Goal: Information Seeking & Learning: Learn about a topic

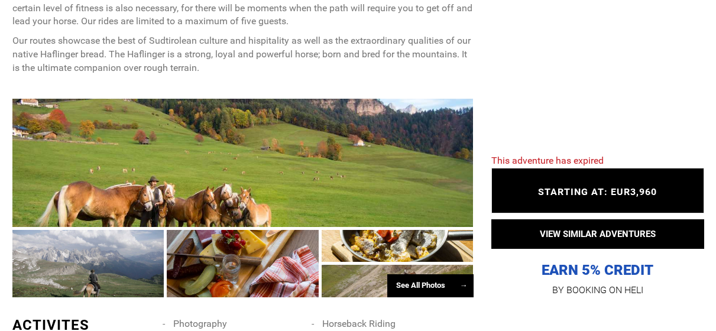
scroll to position [769, 0]
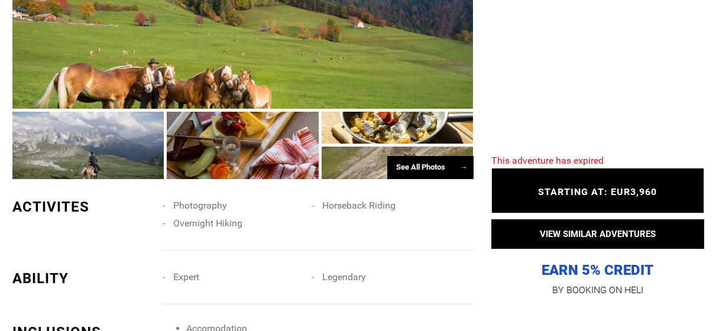
click at [420, 166] on div "See All Photos →" at bounding box center [430, 167] width 86 height 23
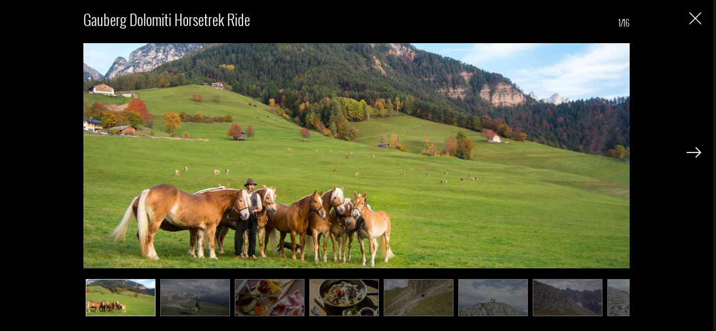
click at [196, 290] on img at bounding box center [195, 297] width 70 height 37
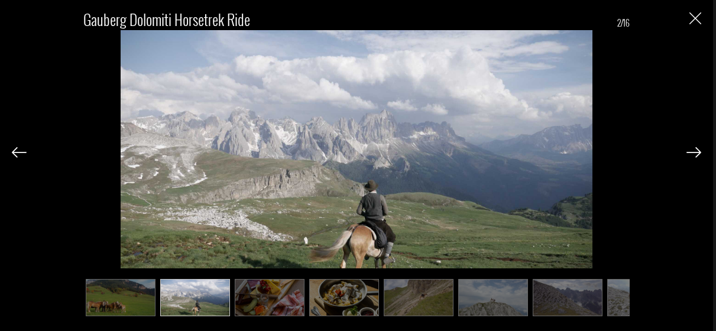
click at [276, 294] on img at bounding box center [270, 297] width 70 height 37
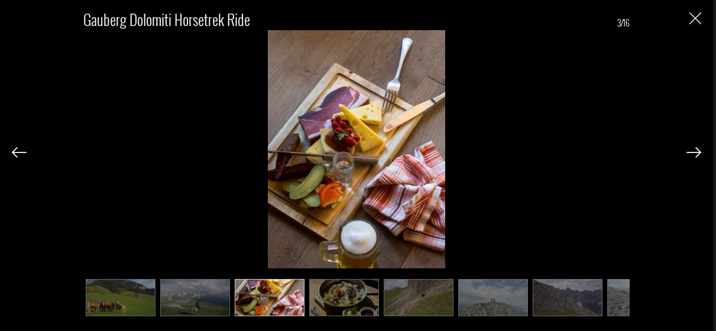
click at [328, 295] on img at bounding box center [344, 297] width 70 height 37
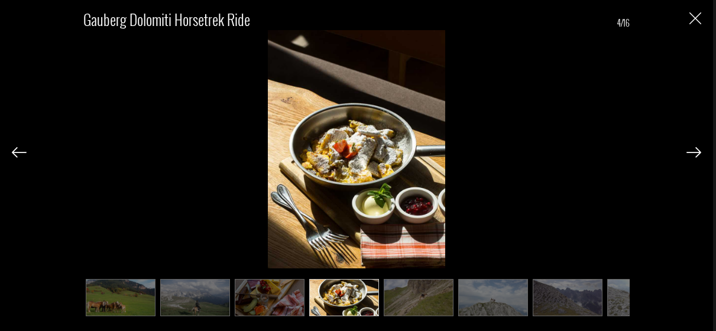
click at [414, 297] on img at bounding box center [419, 297] width 70 height 37
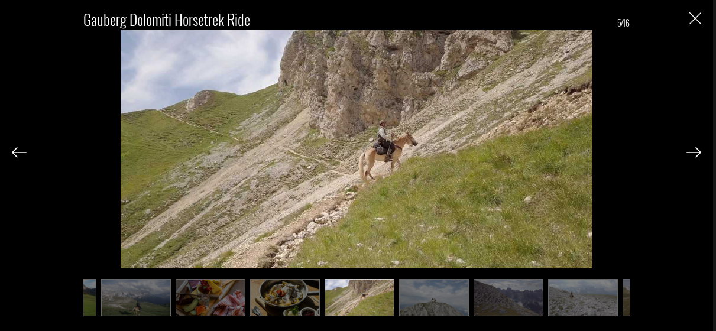
scroll to position [0, 59]
click at [426, 296] on img at bounding box center [434, 297] width 70 height 37
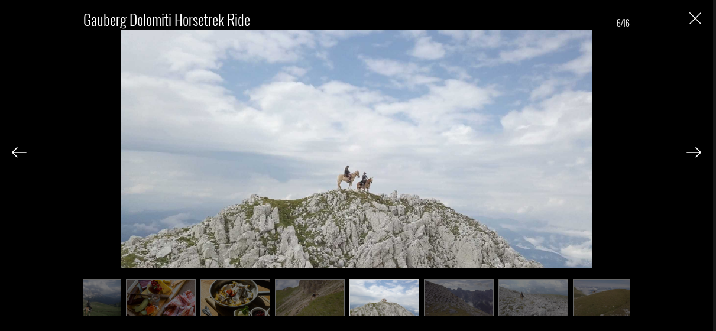
scroll to position [0, 118]
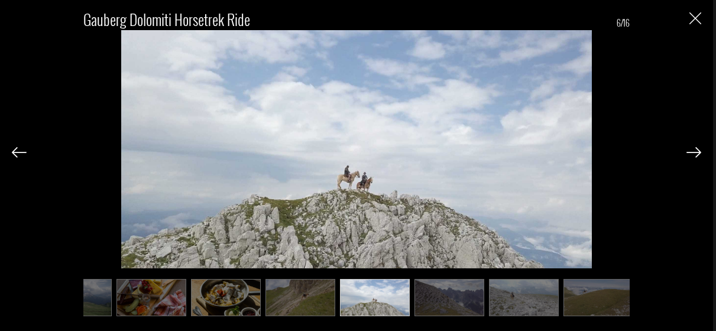
click at [433, 294] on img at bounding box center [449, 297] width 70 height 37
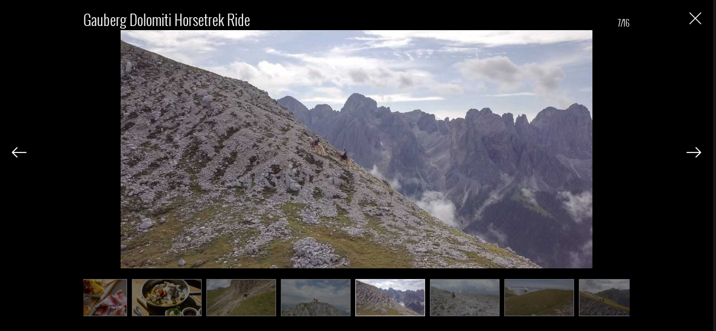
click at [472, 294] on img at bounding box center [465, 297] width 70 height 37
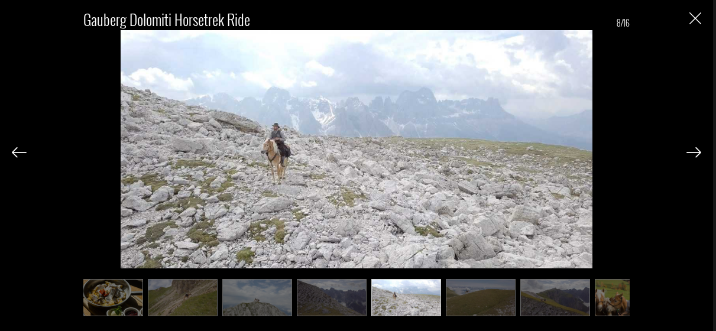
scroll to position [0, 236]
click at [480, 296] on img at bounding box center [480, 297] width 70 height 37
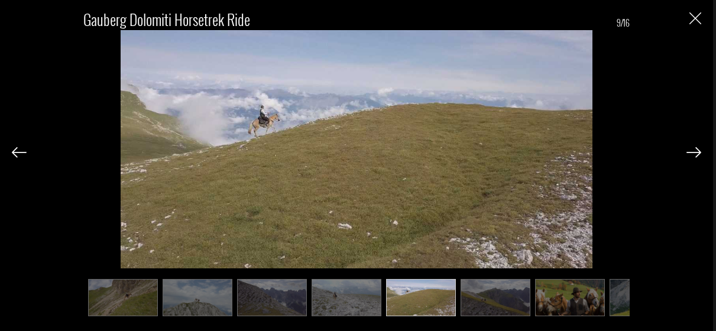
click at [484, 298] on img at bounding box center [496, 297] width 70 height 37
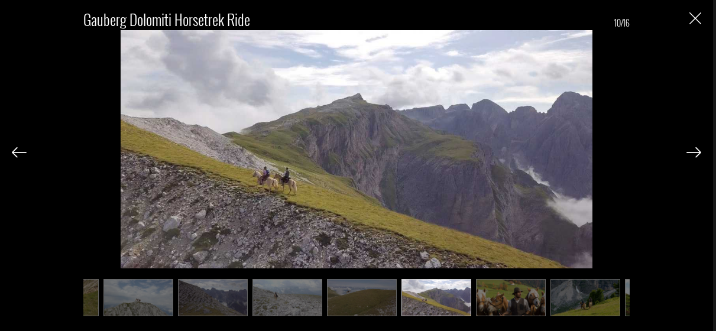
click at [500, 297] on img at bounding box center [511, 297] width 70 height 37
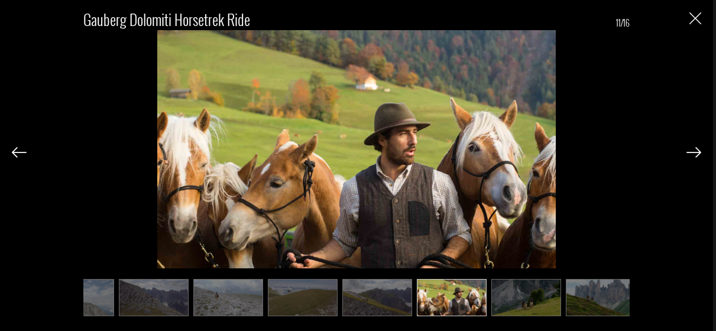
click at [519, 297] on img at bounding box center [526, 297] width 70 height 37
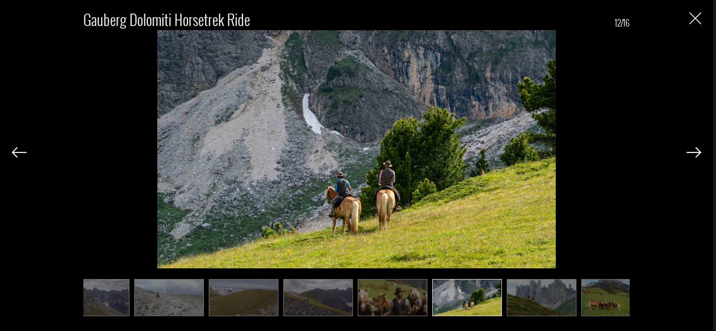
click at [554, 297] on img at bounding box center [542, 297] width 70 height 37
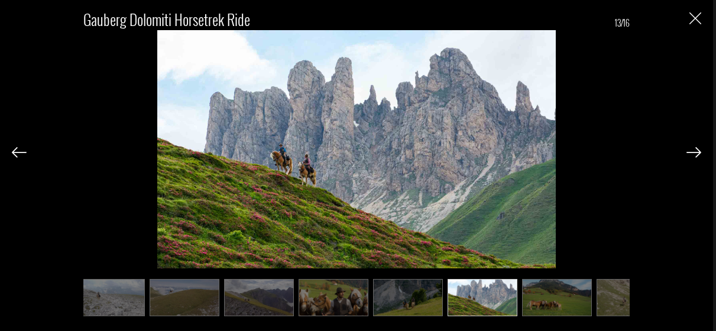
click at [562, 297] on img at bounding box center [557, 297] width 70 height 37
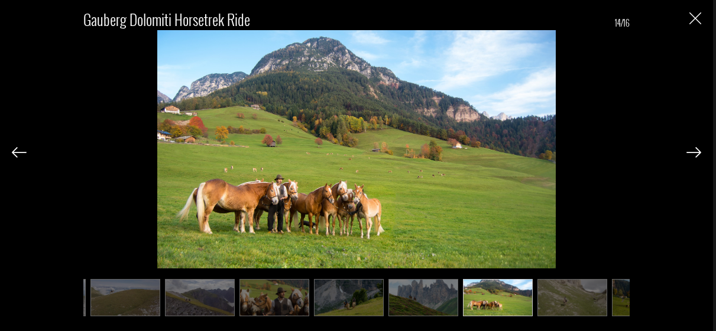
click at [562, 297] on img at bounding box center [572, 297] width 70 height 37
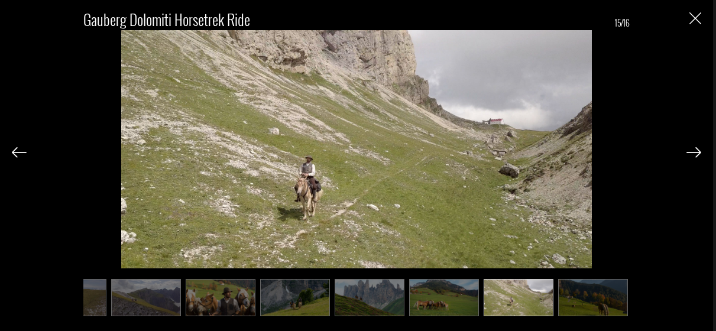
scroll to position [0, 645]
click at [573, 297] on img at bounding box center [593, 297] width 70 height 37
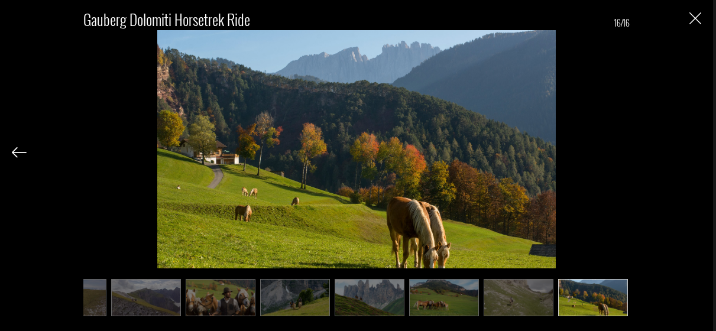
click at [693, 14] on img "Close" at bounding box center [695, 18] width 12 height 12
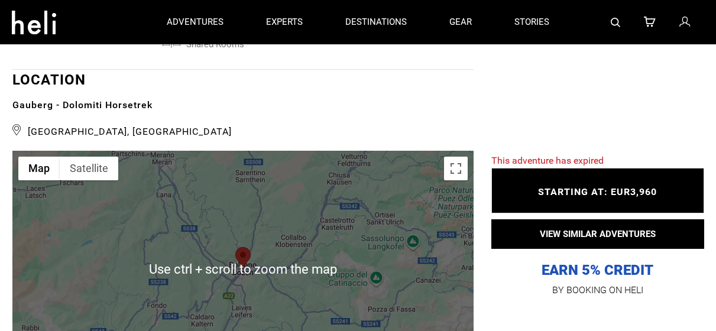
scroll to position [2069, 0]
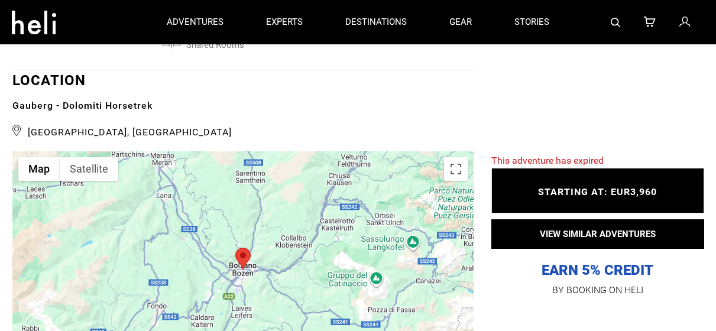
click at [235, 248] on area at bounding box center [235, 248] width 0 height 0
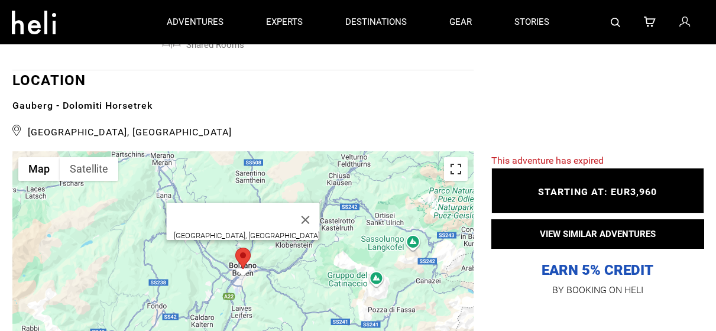
click at [457, 167] on button "Toggle fullscreen view" at bounding box center [456, 169] width 24 height 24
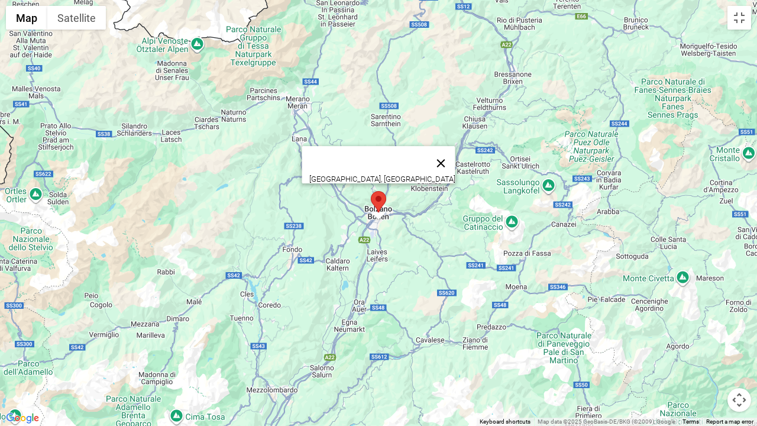
click at [427, 156] on button "Close" at bounding box center [441, 163] width 28 height 28
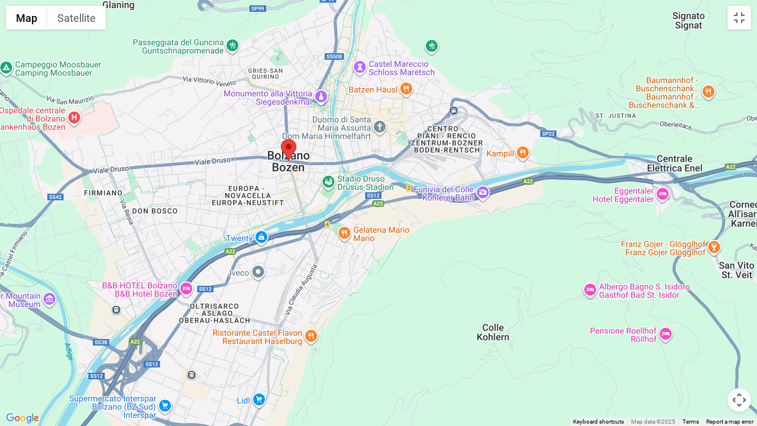
drag, startPoint x: 215, startPoint y: 116, endPoint x: 388, endPoint y: 359, distance: 298.7
click at [388, 330] on div "To navigate, press the arrow keys." at bounding box center [378, 213] width 757 height 426
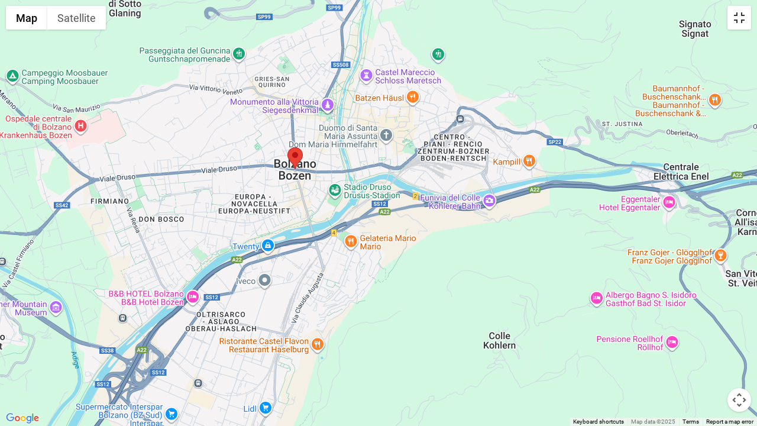
click at [724, 17] on button "Toggle fullscreen view" at bounding box center [739, 18] width 24 height 24
